Goal: Find specific page/section: Find specific page/section

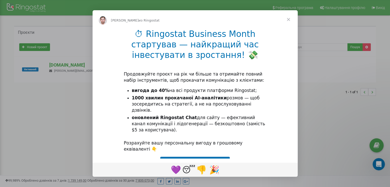
click at [287, 19] on span "Закрыть" at bounding box center [288, 19] width 18 height 18
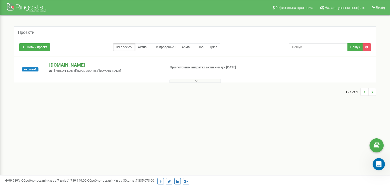
click at [76, 65] on p "[DOMAIN_NAME]" at bounding box center [105, 65] width 112 height 7
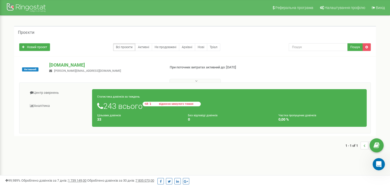
click at [170, 103] on span "відносно минулого тижня" at bounding box center [176, 104] width 46 height 3
click at [147, 45] on link "Активні" at bounding box center [143, 47] width 17 height 8
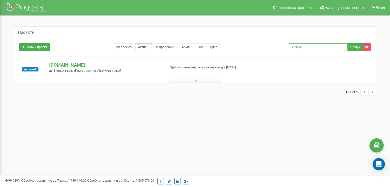
click at [325, 49] on input "text" at bounding box center [318, 47] width 59 height 8
click at [198, 81] on button at bounding box center [194, 81] width 51 height 4
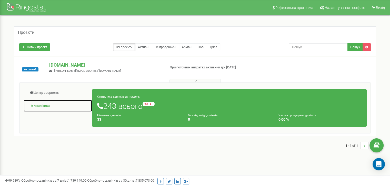
click at [44, 106] on link "Аналiтика" at bounding box center [57, 106] width 69 height 13
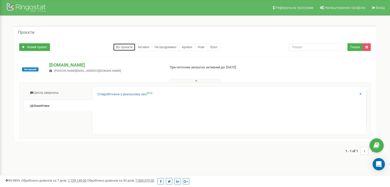
click at [124, 46] on link "Всі проєкти" at bounding box center [124, 47] width 22 height 8
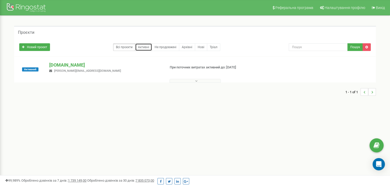
click at [146, 45] on link "Активні" at bounding box center [143, 47] width 17 height 8
click at [243, 130] on div "Реферальна програма Налаштування профілю Вихід Проєкти Новий проєкт Всі проєкти…" at bounding box center [195, 154] width 390 height 308
